Goal: Task Accomplishment & Management: Use online tool/utility

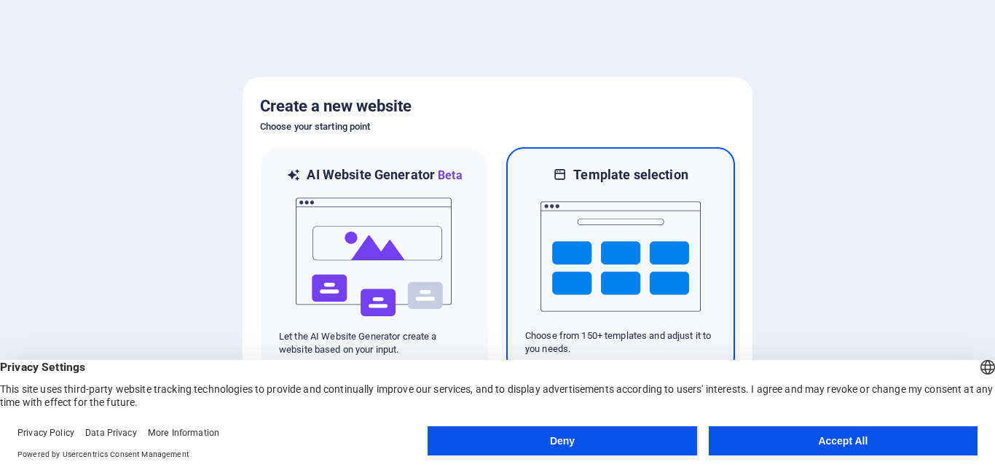
click at [685, 279] on img at bounding box center [621, 257] width 160 height 146
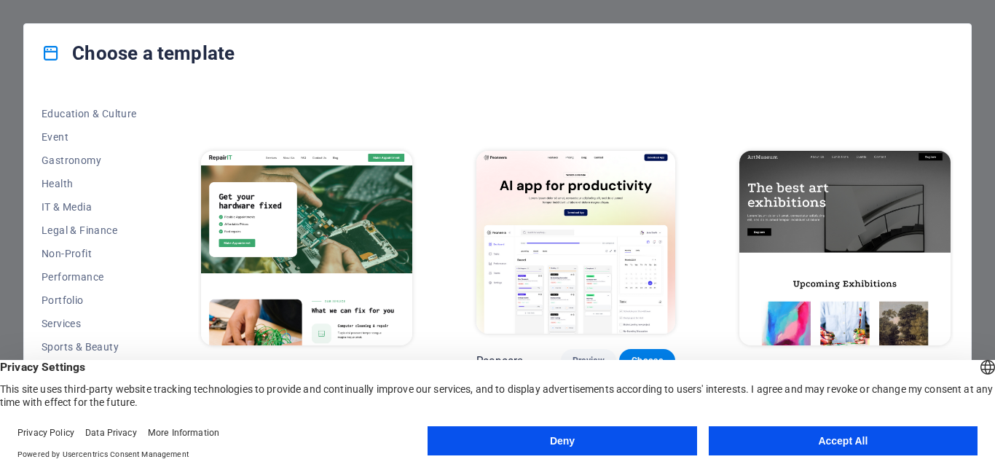
scroll to position [243, 0]
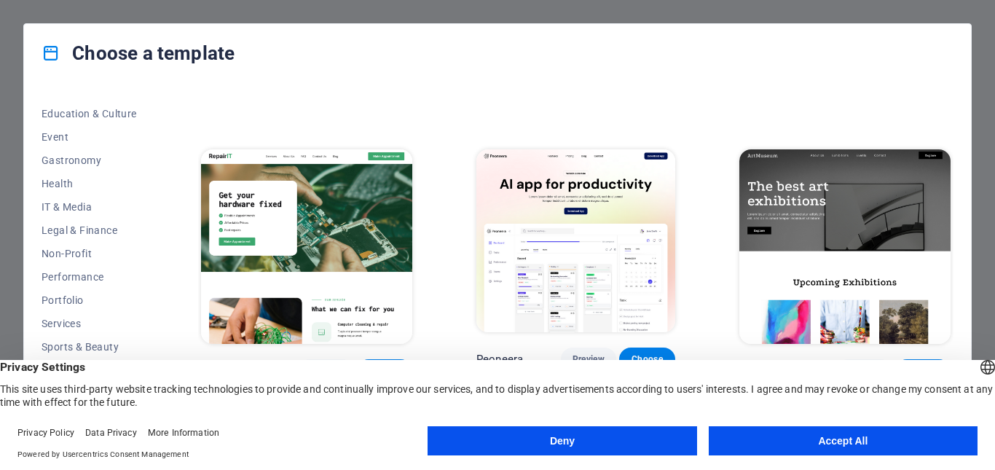
click at [345, 224] on img at bounding box center [306, 246] width 211 height 195
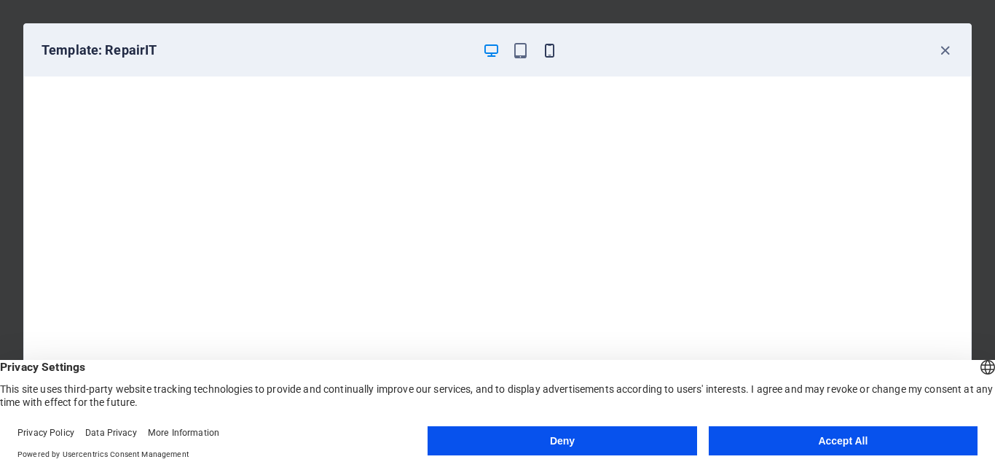
click at [543, 57] on icon "button" at bounding box center [549, 50] width 17 height 17
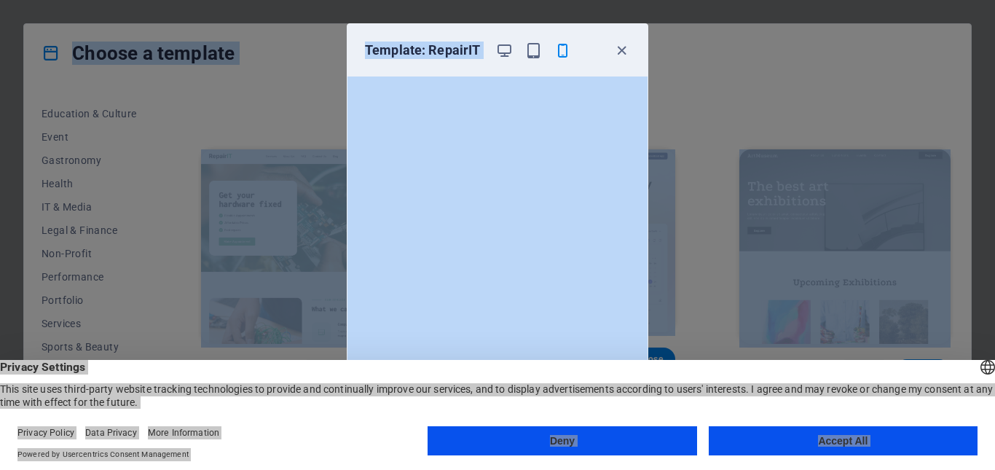
drag, startPoint x: 610, startPoint y: 36, endPoint x: 769, endPoint y: -7, distance: 164.5
click at [769, 0] on html "kuisiklan.com Press [Ctrl] + [V] to paste an element anywhere you'd like. Choos…" at bounding box center [497, 235] width 995 height 470
click at [578, 33] on div "Template: RepairIT" at bounding box center [497, 50] width 300 height 52
drag, startPoint x: 588, startPoint y: 33, endPoint x: 654, endPoint y: -55, distance: 109.7
click at [654, 0] on html "kuisiklan.com Press [Ctrl] + [V] to paste an element anywhere you'd like. Choos…" at bounding box center [497, 235] width 995 height 470
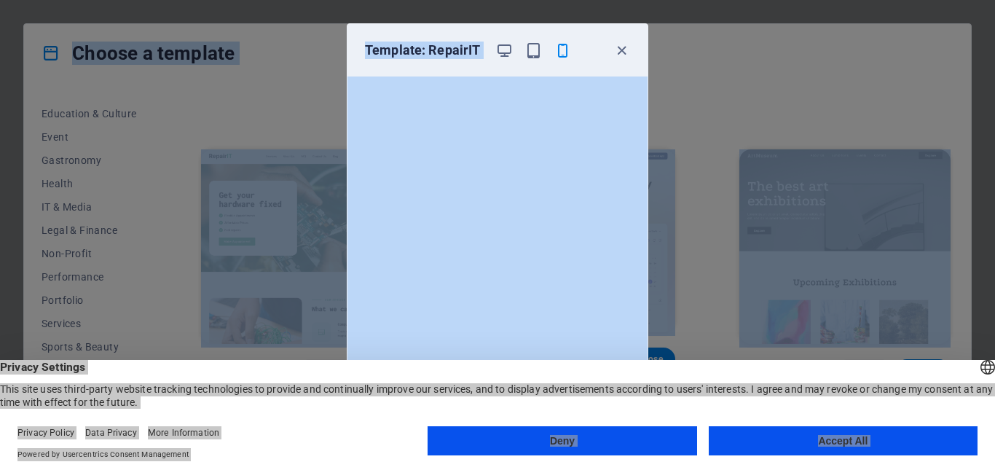
click at [587, 58] on div "Template: RepairIT" at bounding box center [489, 50] width 248 height 17
drag, startPoint x: 601, startPoint y: 39, endPoint x: 578, endPoint y: -29, distance: 72.3
click at [578, 0] on html "kuisiklan.com Press [Ctrl] + [V] to paste an element anywhere you'd like. Choos…" at bounding box center [497, 235] width 995 height 470
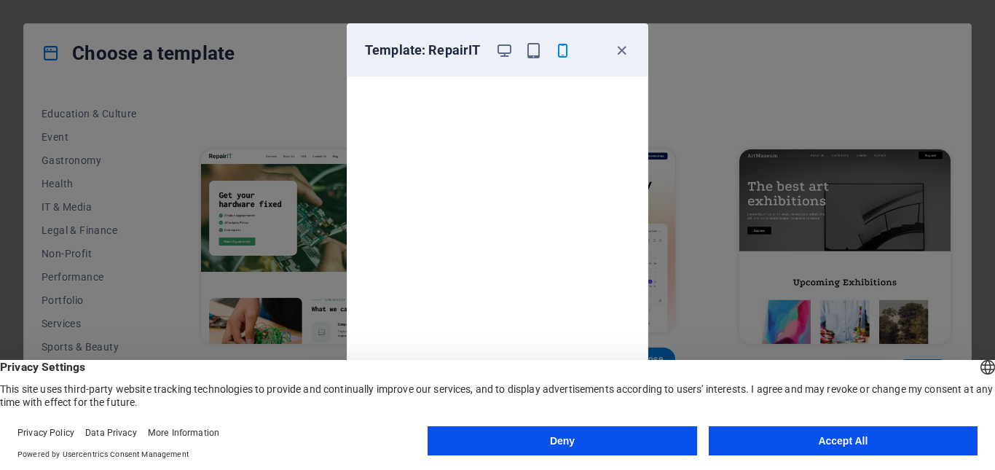
click at [795, 85] on div "Template: RepairIT Cancel Choose" at bounding box center [497, 235] width 995 height 470
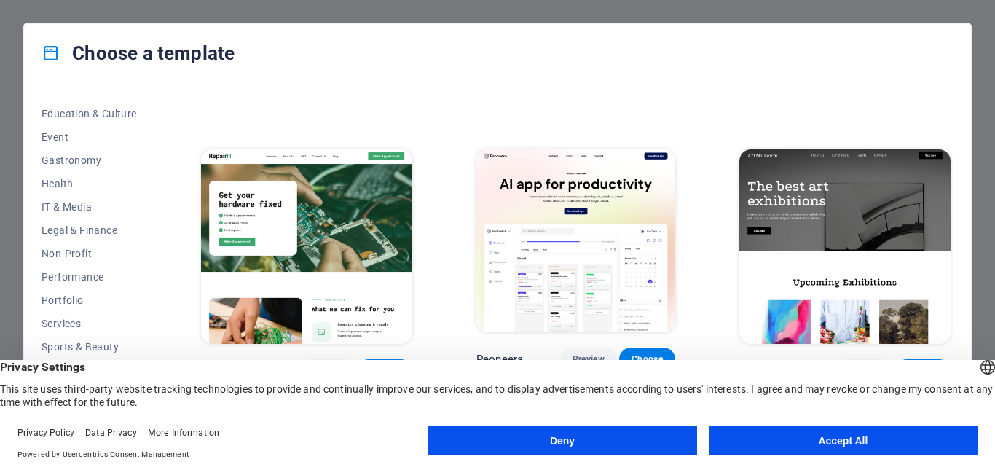
click at [809, 192] on img at bounding box center [844, 246] width 211 height 195
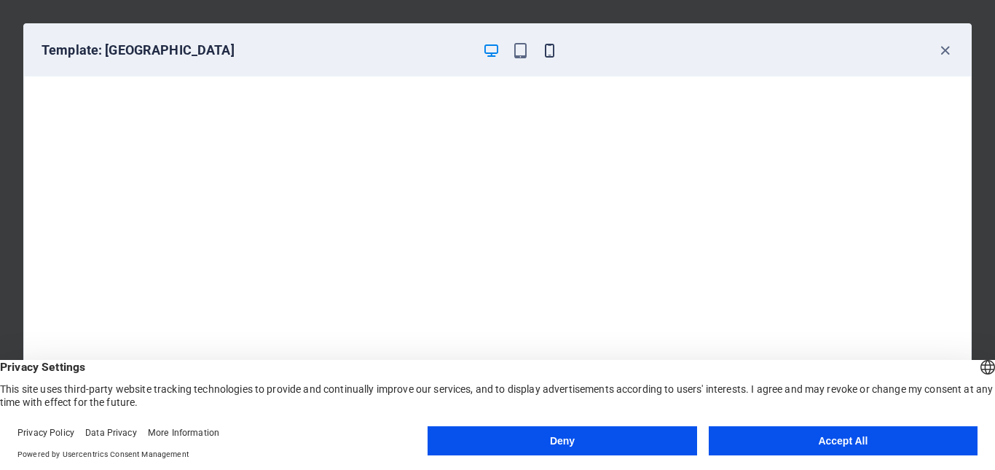
click at [551, 50] on icon "button" at bounding box center [549, 50] width 17 height 17
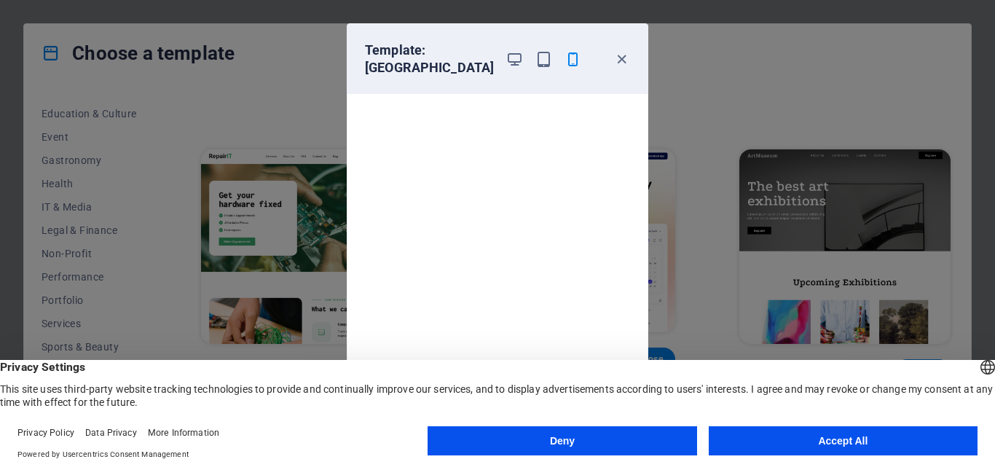
click at [611, 65] on div "Template: Art Museum" at bounding box center [489, 59] width 248 height 35
click at [624, 65] on icon "button" at bounding box center [621, 59] width 17 height 17
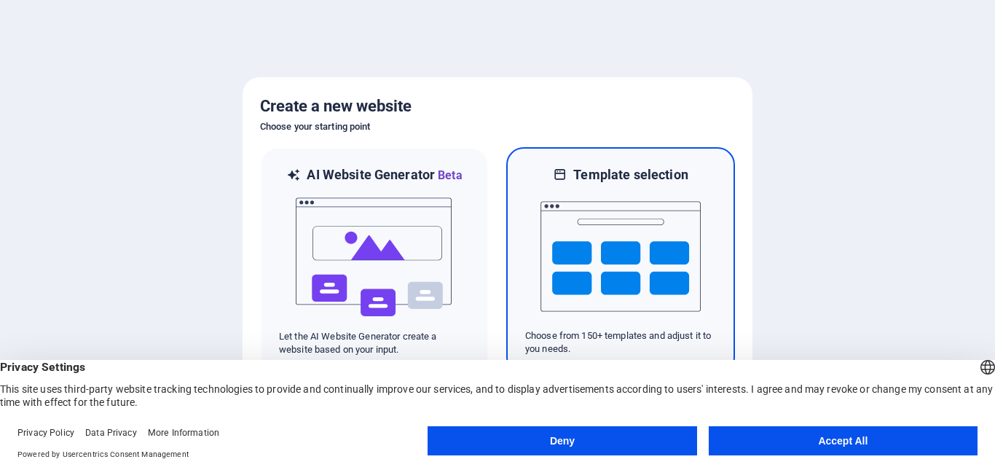
click at [606, 264] on img at bounding box center [621, 257] width 160 height 146
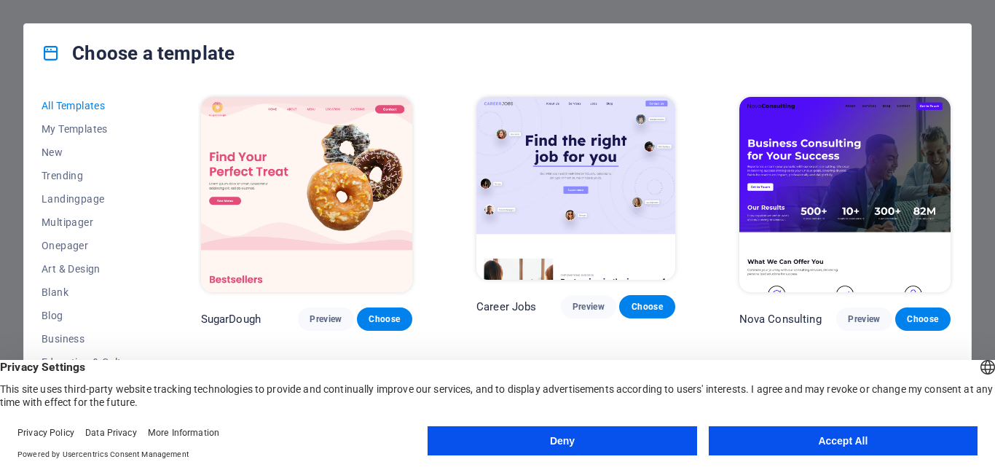
click at [362, 185] on img at bounding box center [306, 194] width 211 height 195
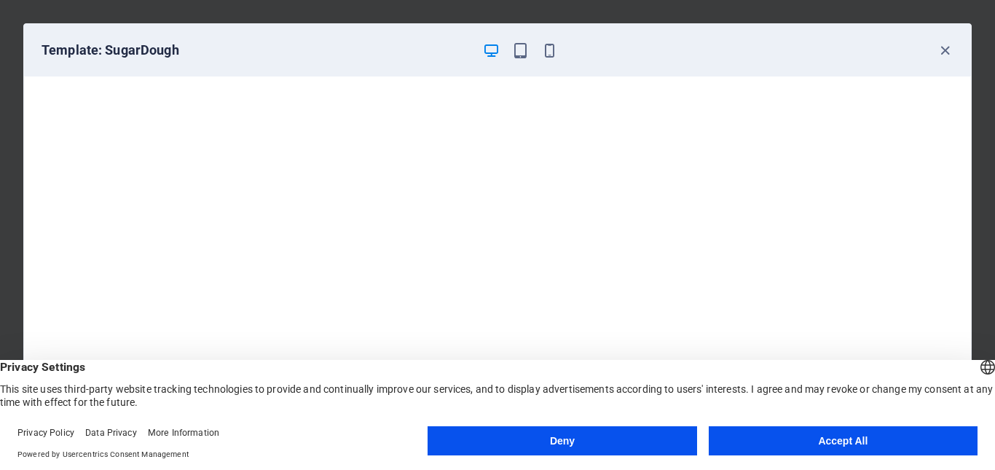
click at [546, 60] on div "Template: SugarDough" at bounding box center [497, 50] width 947 height 52
click at [553, 51] on icon "button" at bounding box center [549, 50] width 17 height 17
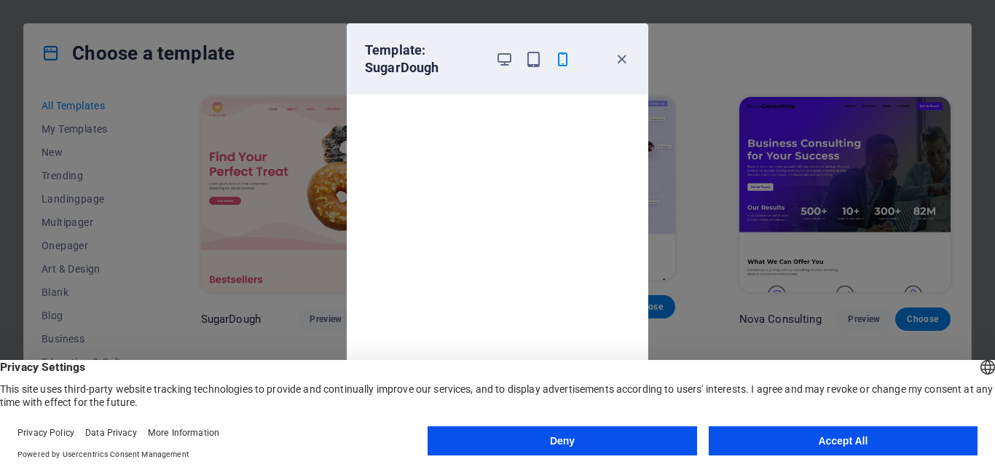
drag, startPoint x: 564, startPoint y: 36, endPoint x: 607, endPoint y: 17, distance: 47.0
click at [607, 17] on div "Template: SugarDough Cancel Choose" at bounding box center [497, 235] width 995 height 470
drag, startPoint x: 747, startPoint y: 366, endPoint x: 705, endPoint y: 219, distance: 152.4
click at [705, 219] on body "[DOMAIN_NAME] Press [Enter] to open an element and edit away! Choose a template…" at bounding box center [497, 235] width 995 height 470
click at [978, 370] on div "English Deutsch" at bounding box center [988, 369] width 20 height 24
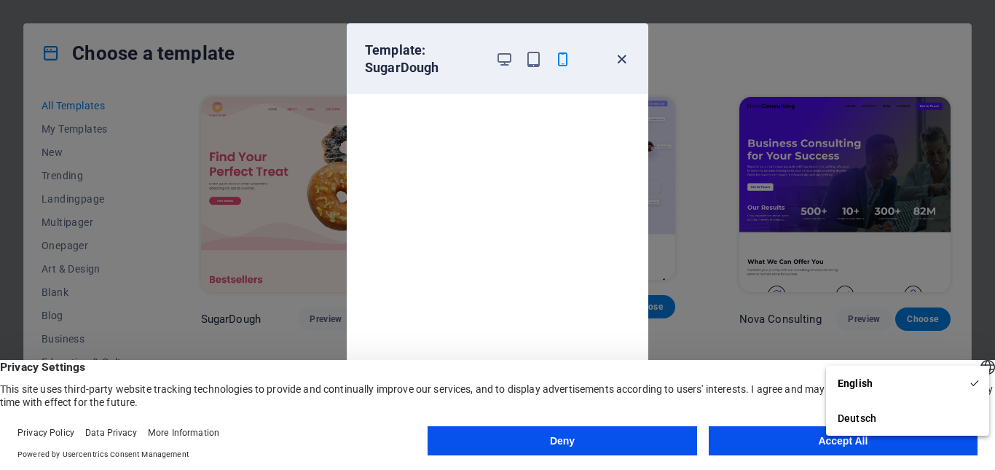
click at [618, 58] on icon "button" at bounding box center [621, 59] width 17 height 17
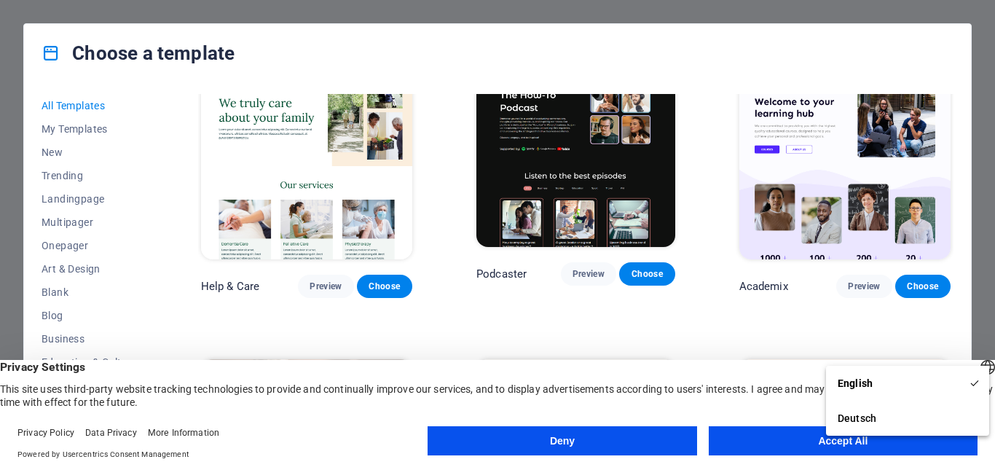
scroll to position [1214, 0]
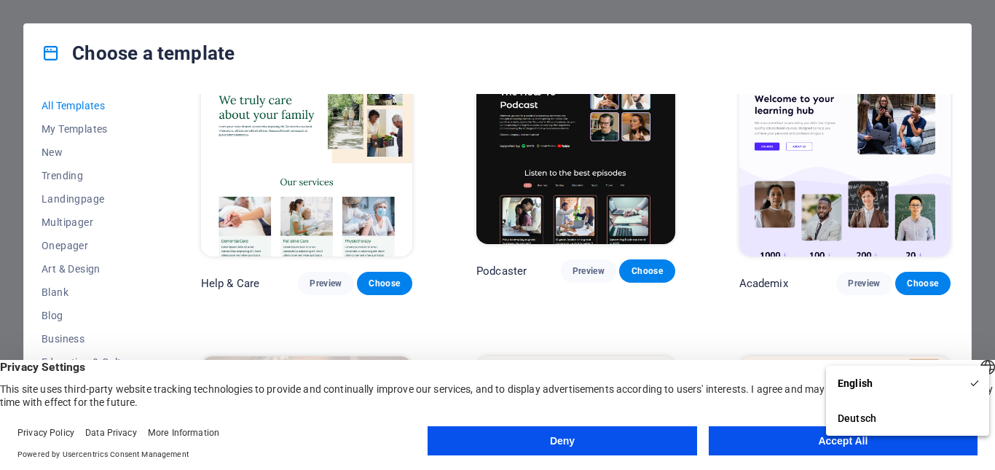
click at [902, 184] on img at bounding box center [844, 158] width 211 height 195
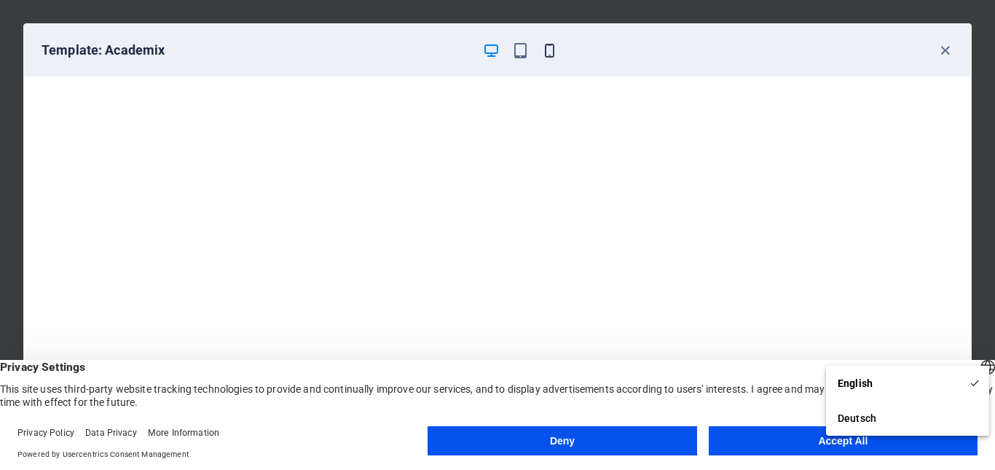
click at [550, 49] on icon "button" at bounding box center [549, 50] width 17 height 17
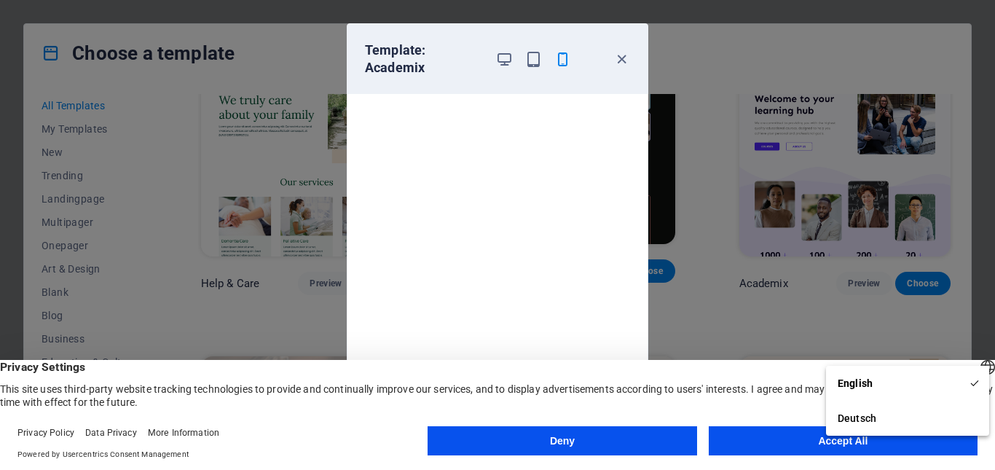
click at [515, 59] on div at bounding box center [533, 59] width 76 height 35
click at [506, 59] on icon "button" at bounding box center [504, 59] width 17 height 17
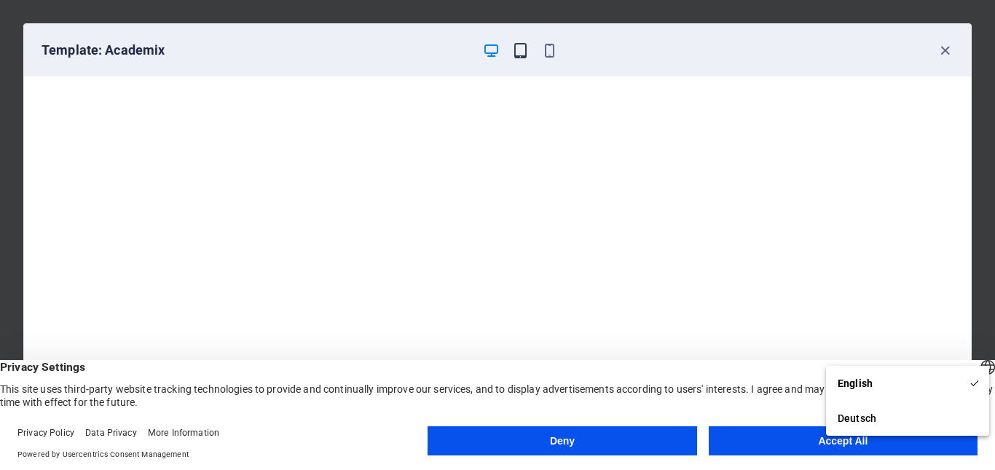
click at [521, 53] on icon "button" at bounding box center [520, 50] width 17 height 17
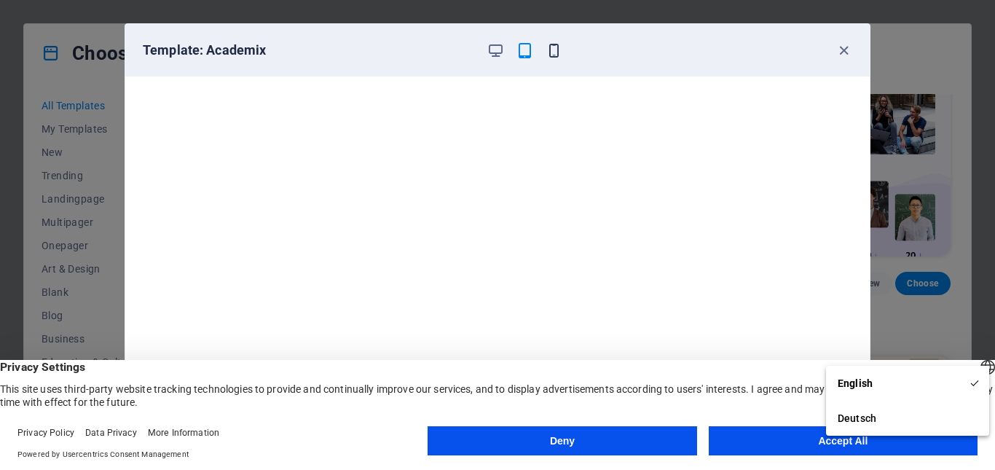
click at [549, 50] on icon "button" at bounding box center [554, 50] width 17 height 17
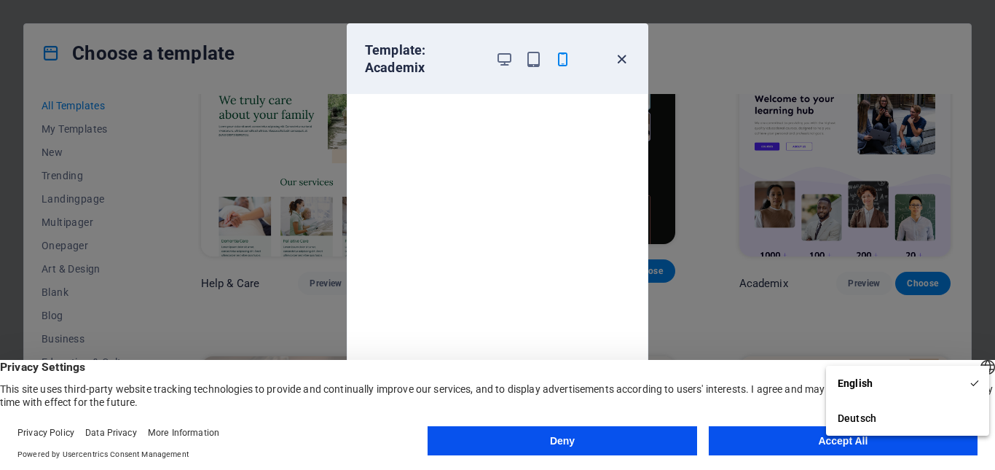
click at [622, 58] on icon "button" at bounding box center [621, 59] width 17 height 17
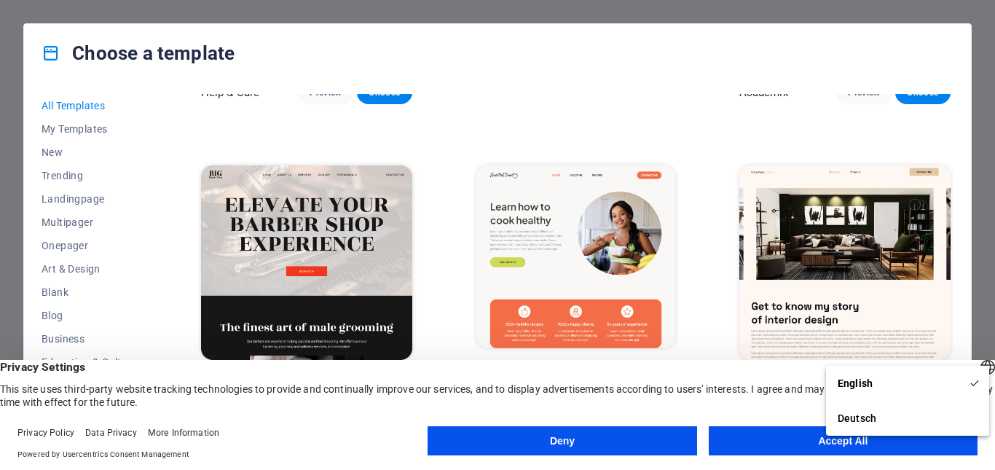
scroll to position [1408, 0]
